Goal: Information Seeking & Learning: Check status

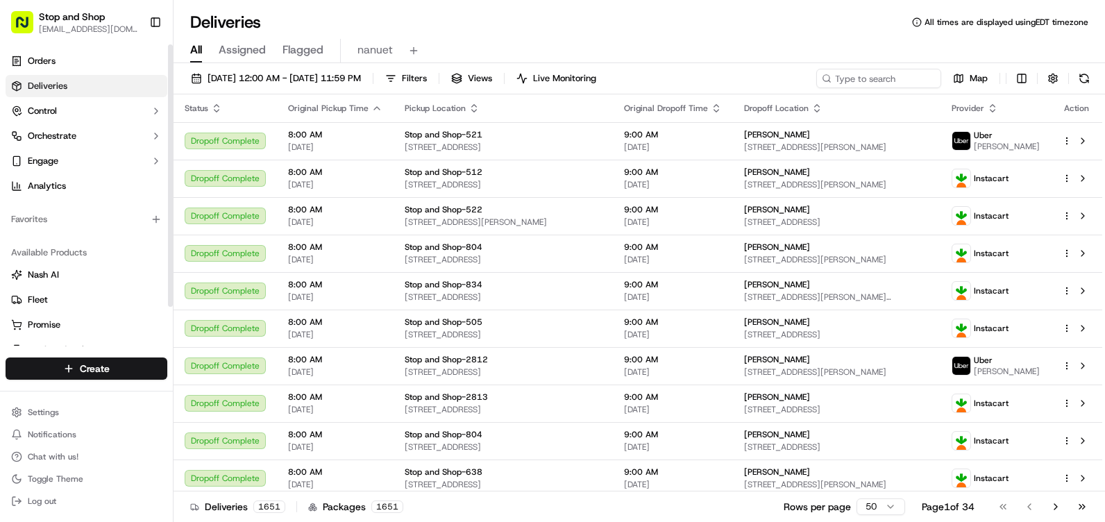
click at [83, 88] on link "Deliveries" at bounding box center [87, 86] width 162 height 22
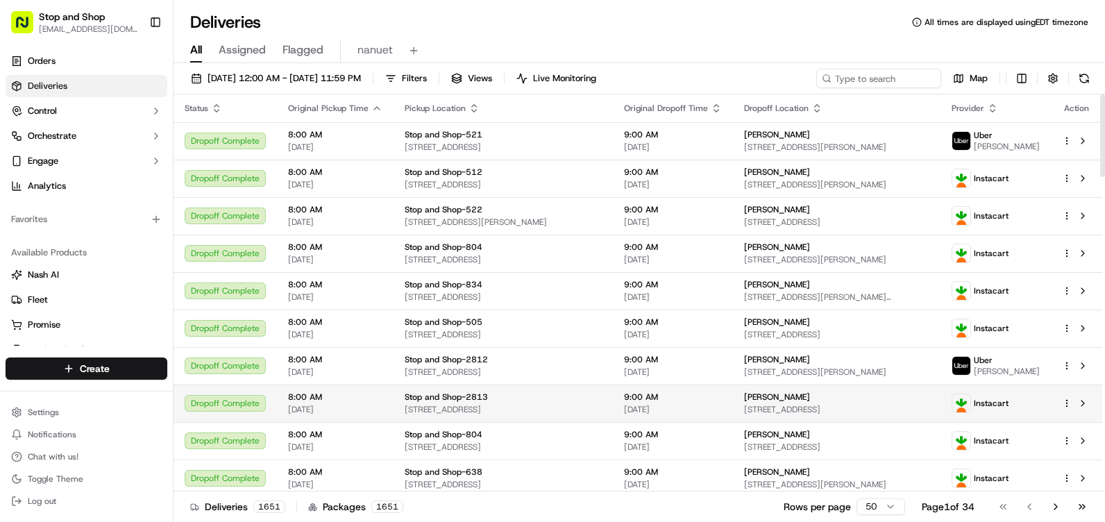
scroll to position [69, 0]
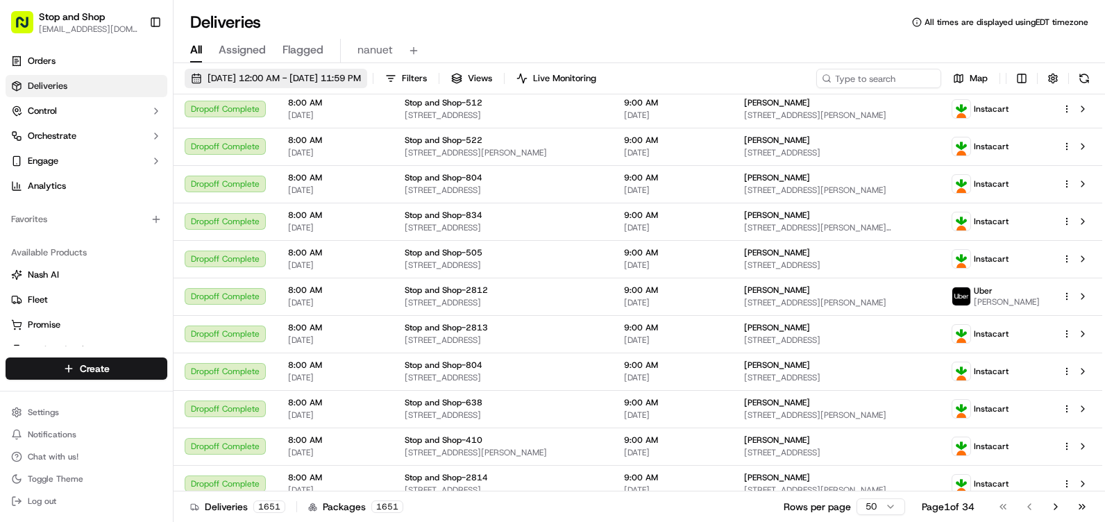
click at [361, 77] on span "[DATE] 12:00 AM - [DATE] 11:59 PM" at bounding box center [284, 78] width 153 height 12
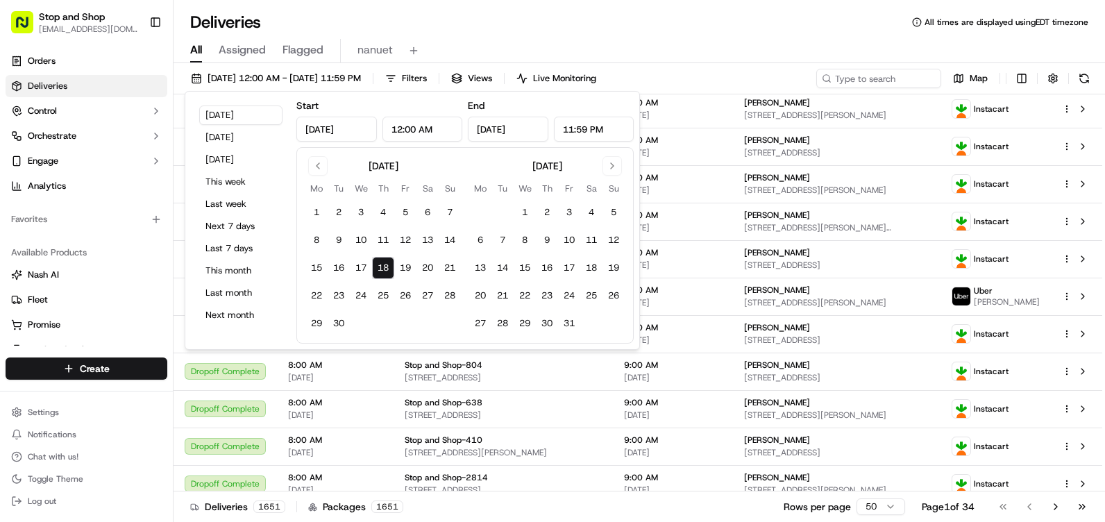
click at [386, 270] on button "18" at bounding box center [383, 268] width 22 height 22
click at [498, 38] on div "All Assigned Flagged nanuet" at bounding box center [640, 48] width 932 height 30
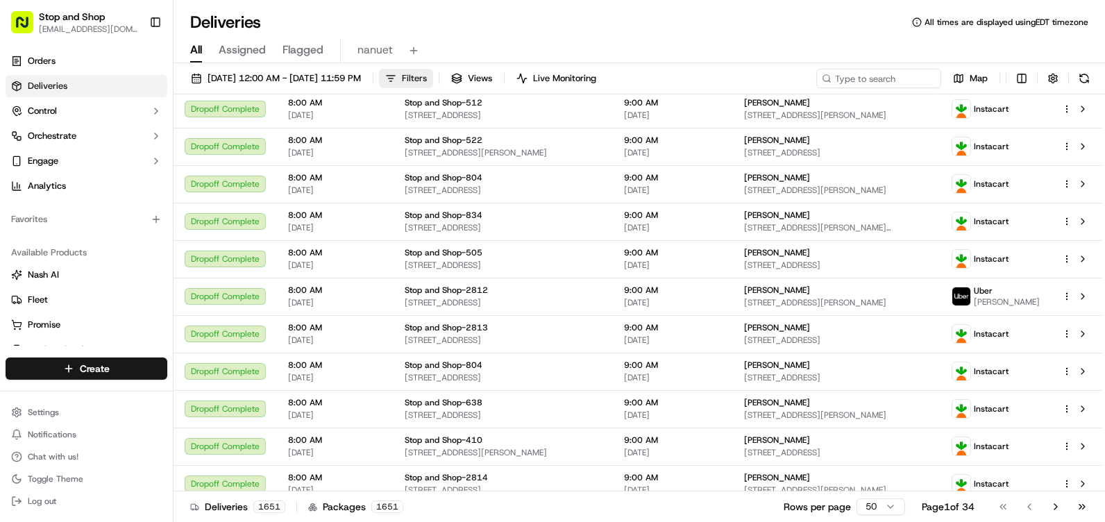
click at [433, 77] on button "Filters" at bounding box center [406, 78] width 54 height 19
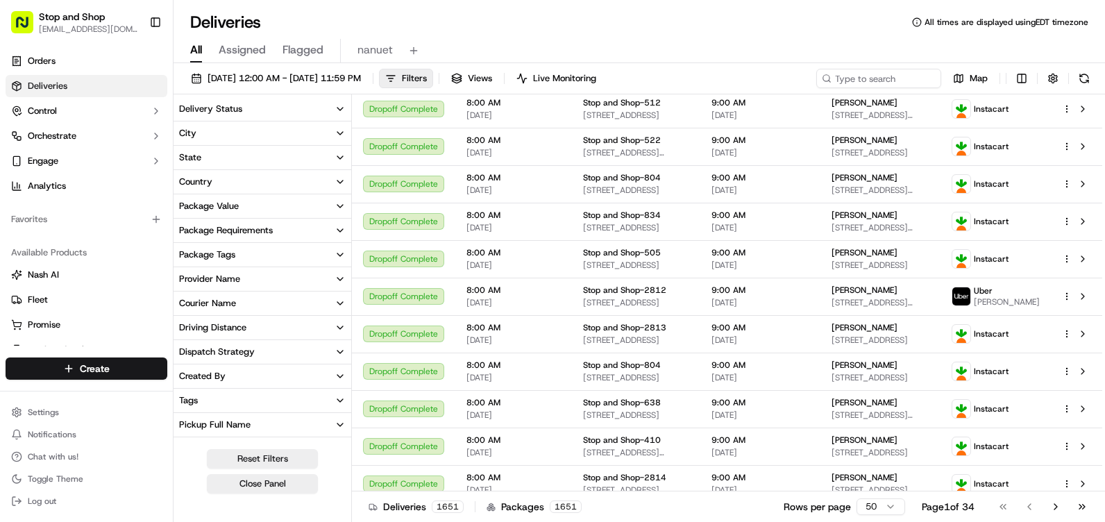
click at [258, 142] on button "City" at bounding box center [263, 133] width 178 height 24
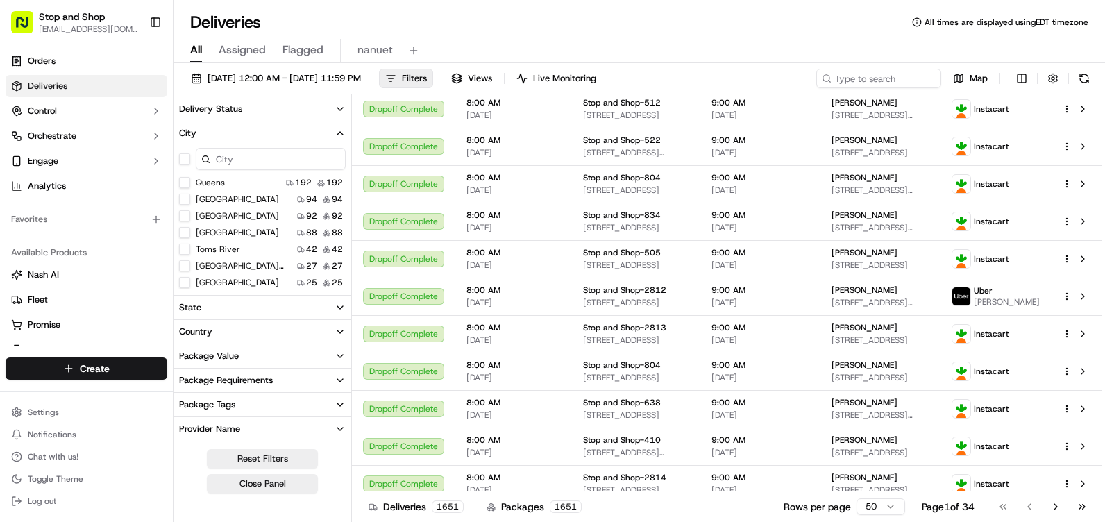
click at [251, 153] on input at bounding box center [271, 159] width 150 height 22
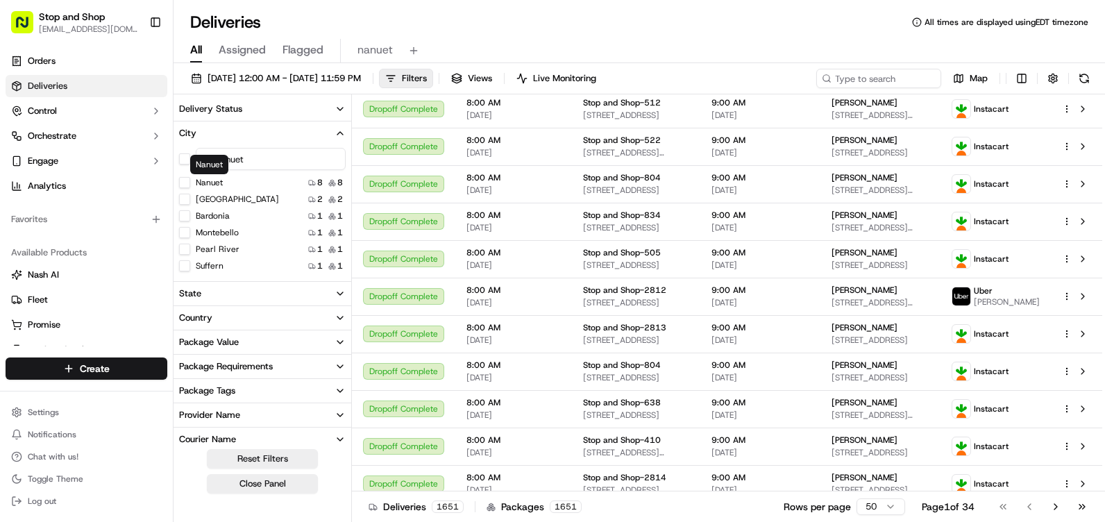
type input "nanuet"
click at [212, 185] on label "Nanuet" at bounding box center [209, 182] width 27 height 11
click at [190, 185] on button "Nanuet" at bounding box center [184, 182] width 11 height 11
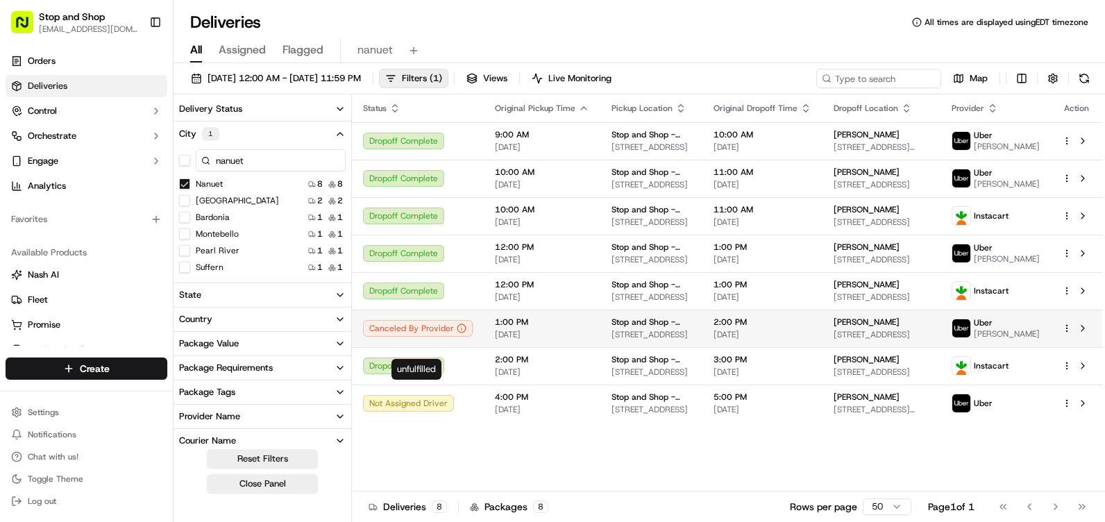
click at [399, 337] on div "Canceled By Provider" at bounding box center [418, 328] width 110 height 17
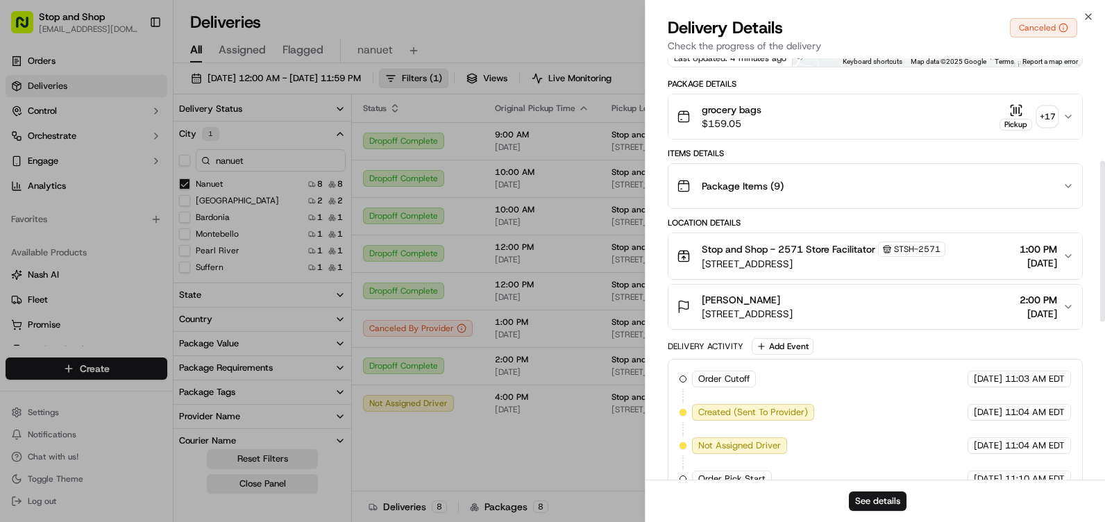
scroll to position [278, 0]
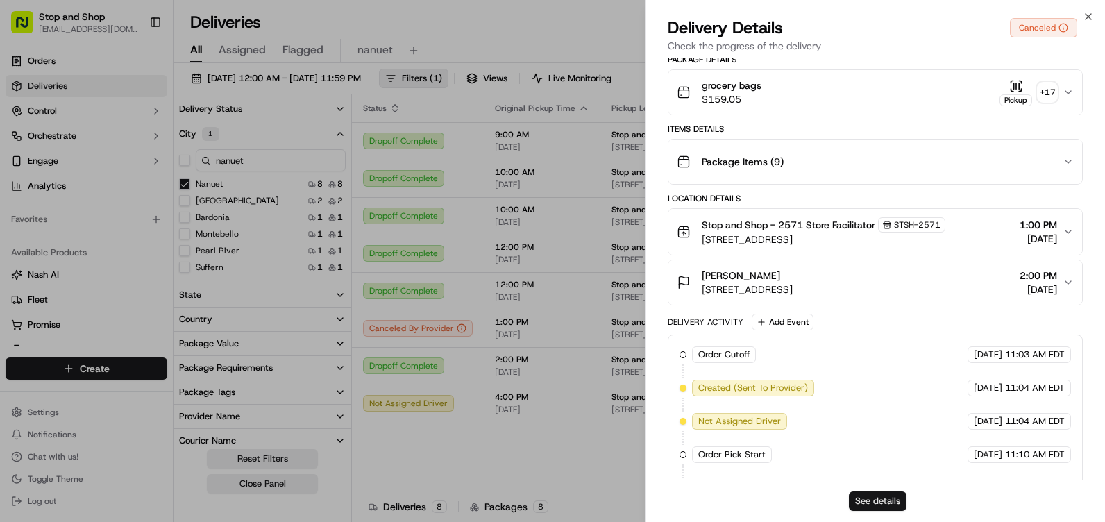
click at [548, 502] on button "See details" at bounding box center [878, 501] width 58 height 19
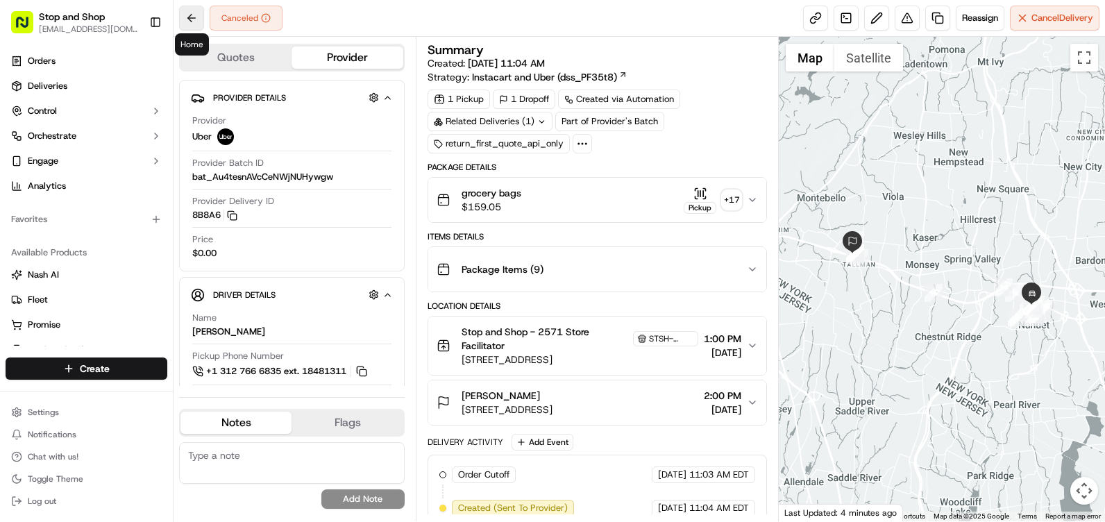
click at [195, 17] on button at bounding box center [191, 18] width 25 height 25
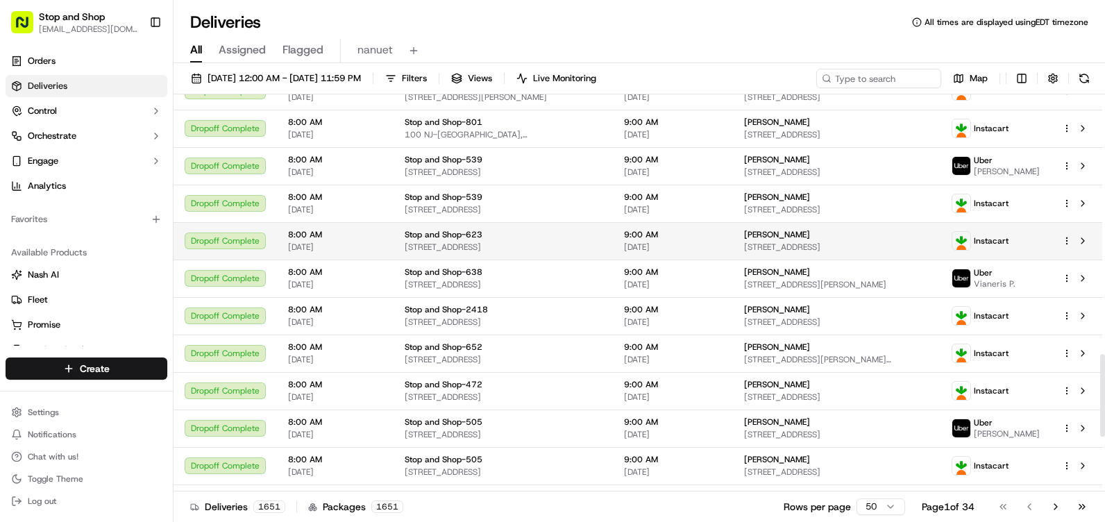
scroll to position [1513, 0]
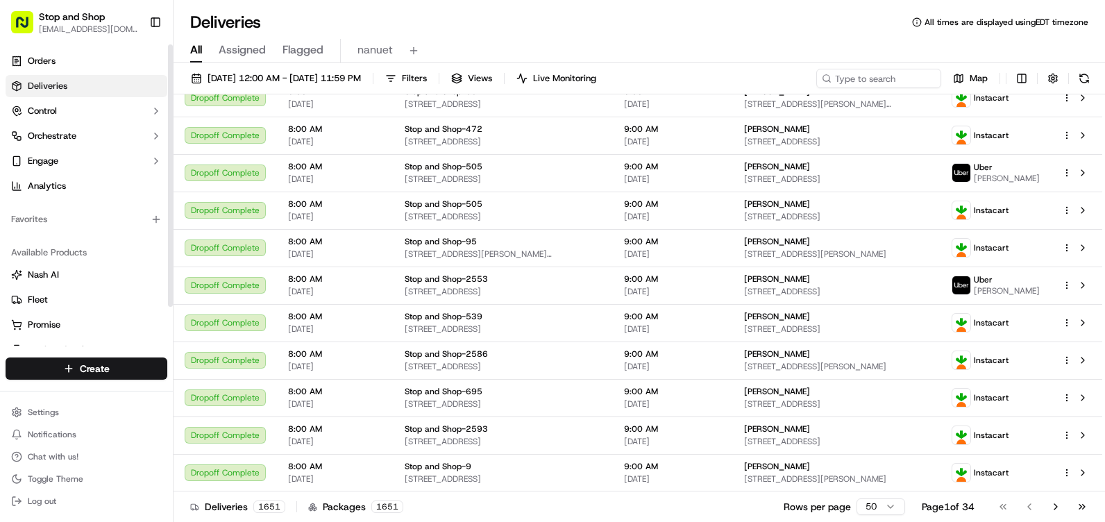
click at [112, 87] on link "Deliveries" at bounding box center [87, 86] width 162 height 22
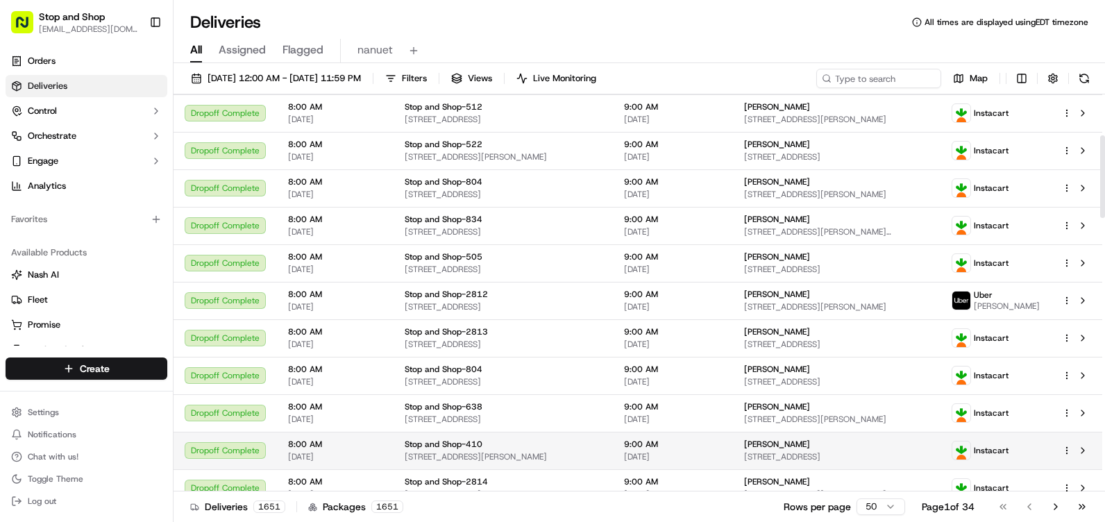
scroll to position [55, 0]
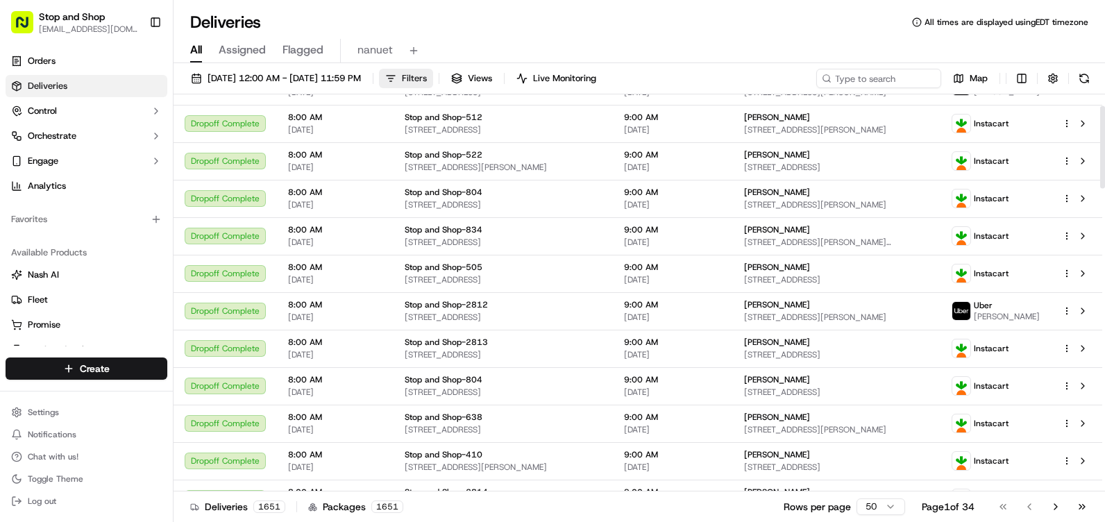
click at [427, 78] on span "Filters" at bounding box center [414, 78] width 25 height 12
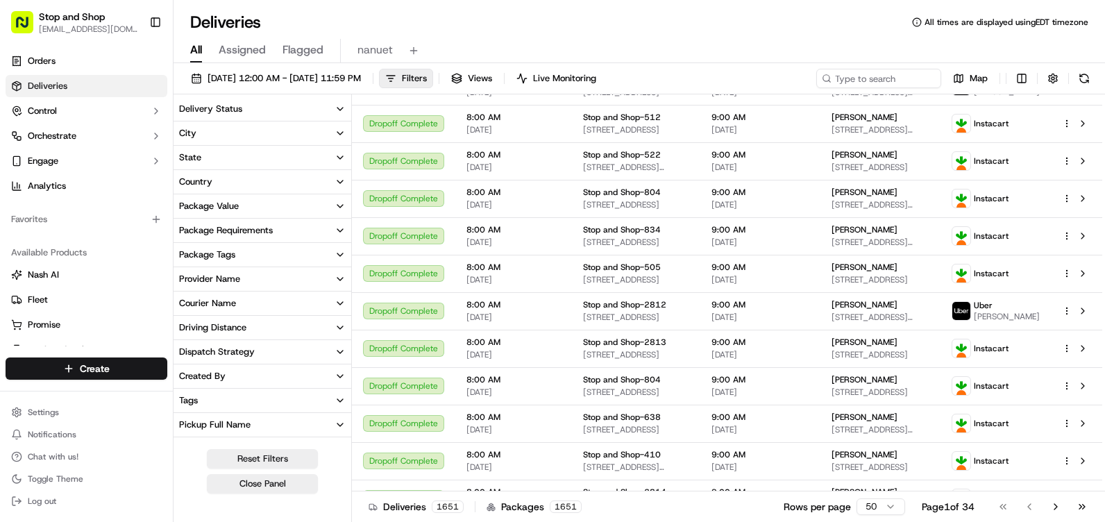
click at [252, 128] on button "City" at bounding box center [263, 133] width 178 height 24
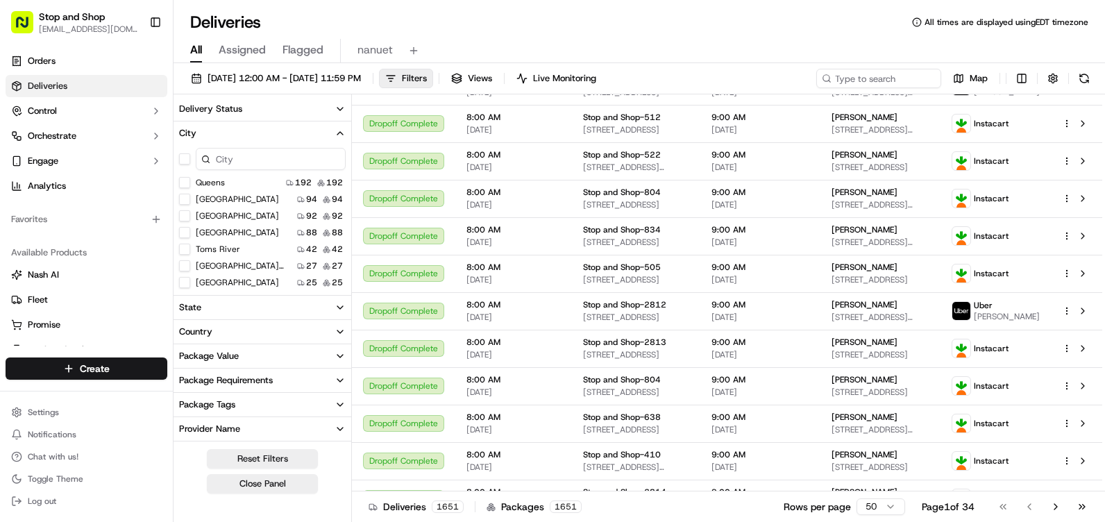
click at [244, 157] on input at bounding box center [271, 159] width 150 height 22
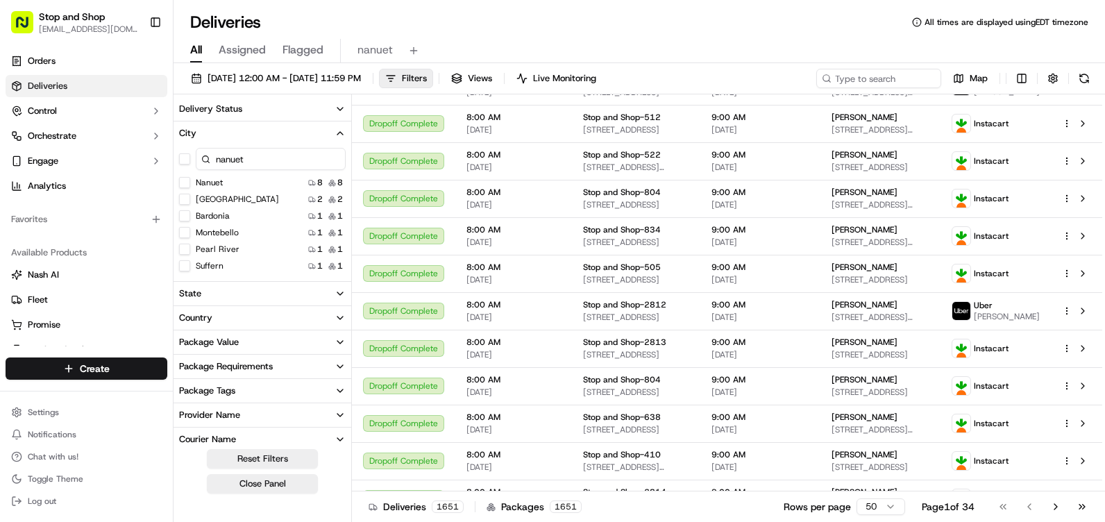
type input "nanuet"
click at [247, 187] on div "Nanuet 8 8" at bounding box center [263, 183] width 178 height 14
click at [213, 185] on label "Nanuet" at bounding box center [209, 182] width 27 height 11
click at [190, 185] on button "Nanuet" at bounding box center [184, 182] width 11 height 11
